Goal: Task Accomplishment & Management: Use online tool/utility

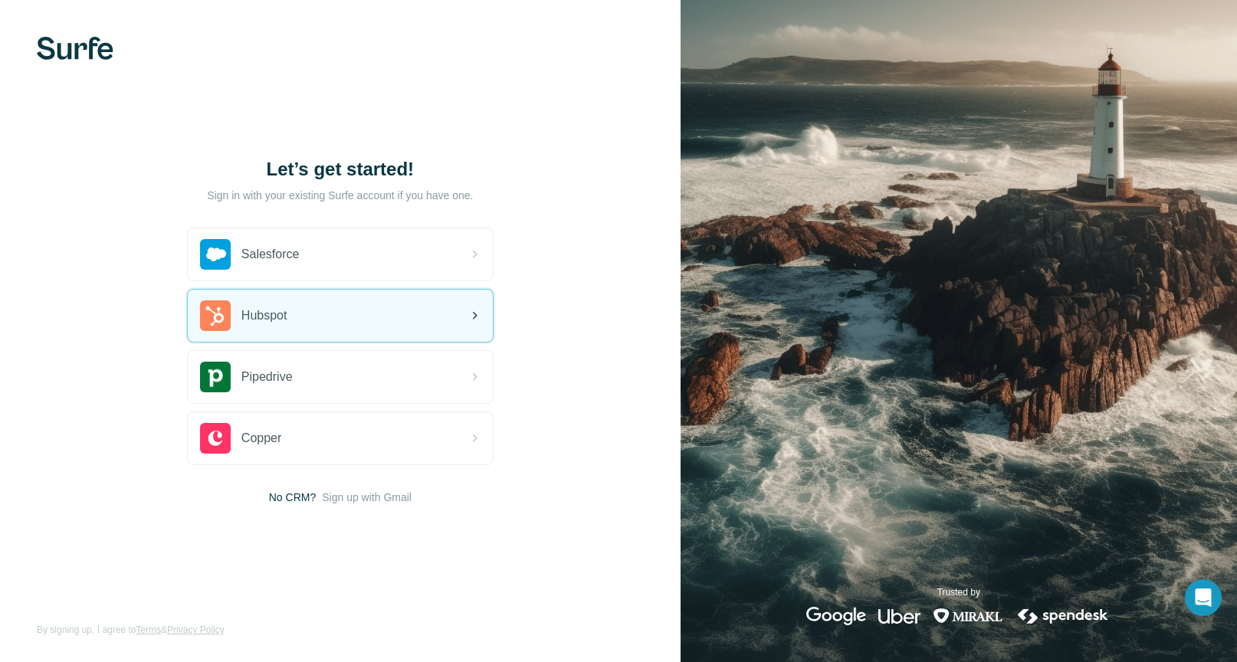
click at [304, 331] on div "Hubspot" at bounding box center [340, 316] width 305 height 52
